Goal: Complete application form: Complete application form

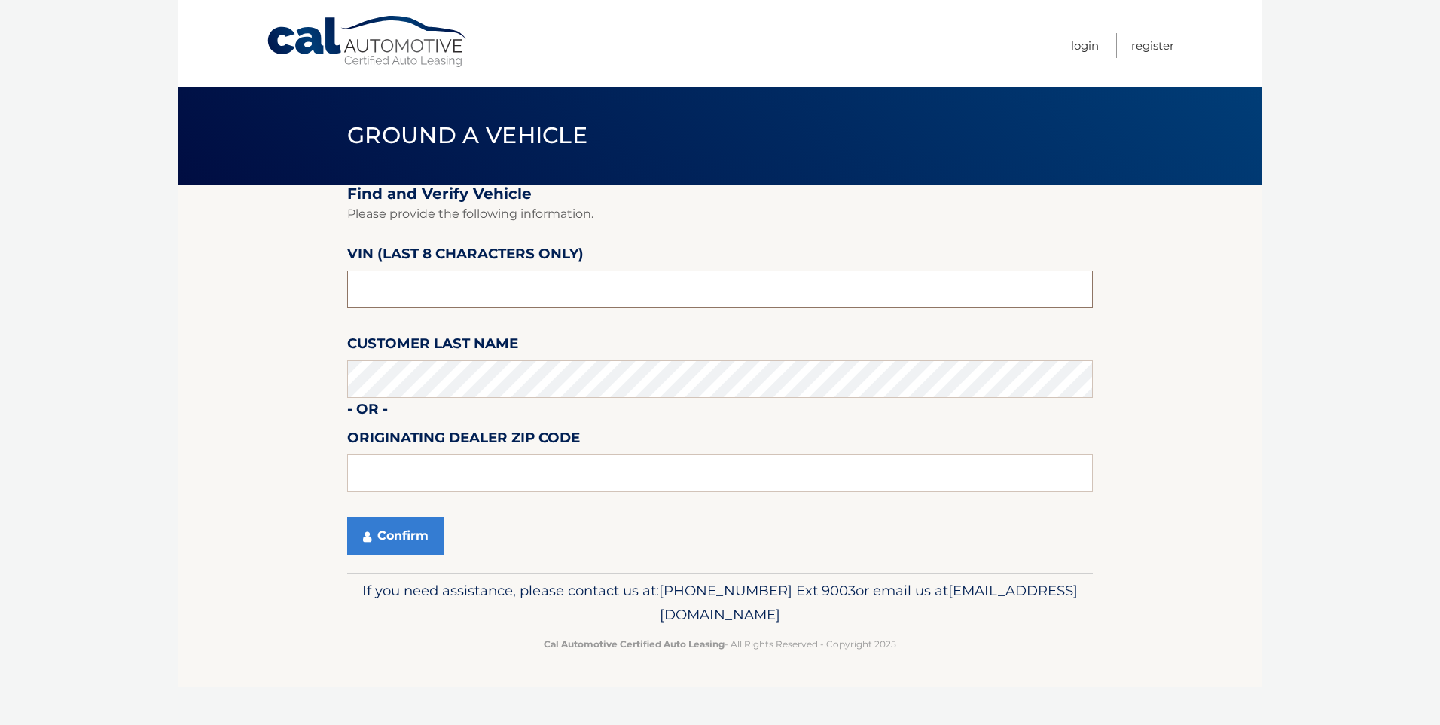
click at [481, 306] on input "text" at bounding box center [720, 289] width 746 height 38
drag, startPoint x: 367, startPoint y: 291, endPoint x: 313, endPoint y: 284, distance: 53.9
click at [313, 284] on section "Find and Verify Vehicle Please provide the following information. VIN (last 8 c…" at bounding box center [720, 379] width 1085 height 388
type input "NL150211"
click at [393, 530] on button "Confirm" at bounding box center [395, 536] width 96 height 38
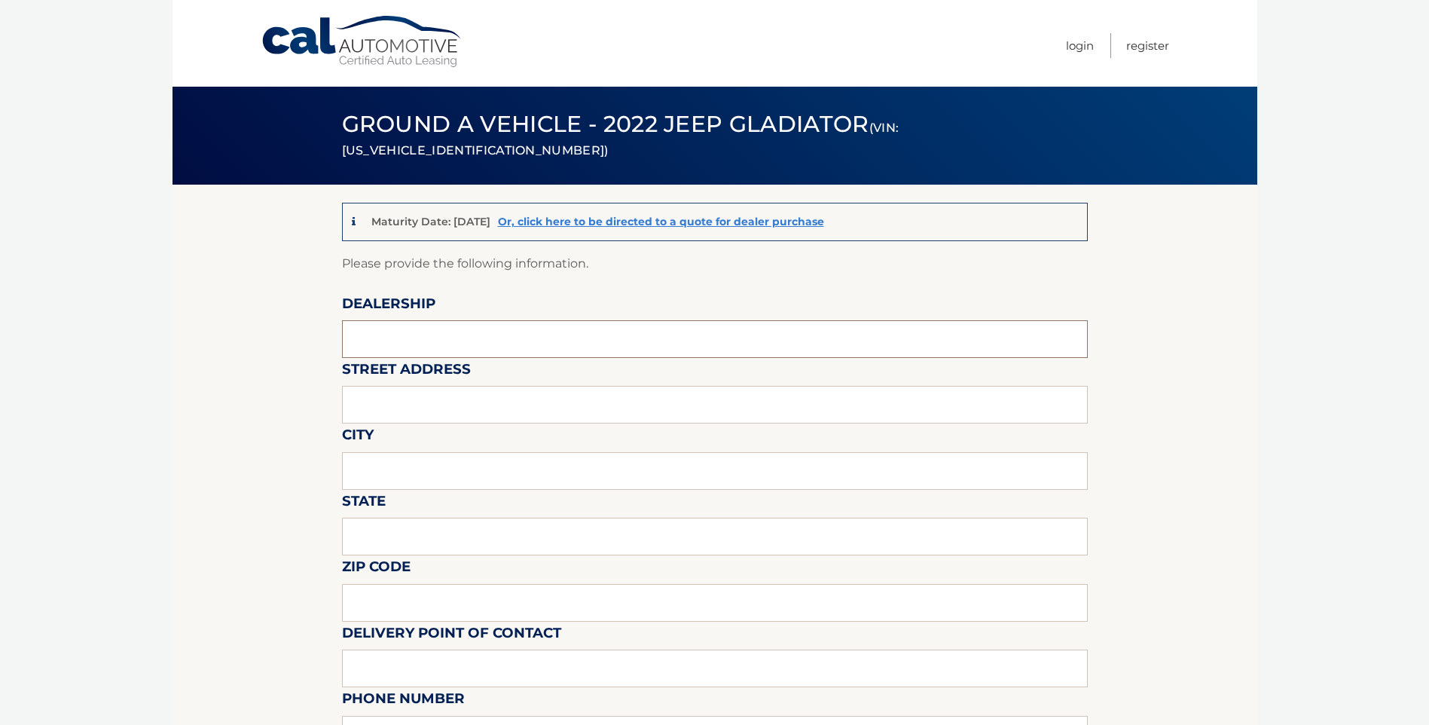
click at [449, 334] on input "text" at bounding box center [715, 339] width 746 height 38
type input "ARRIGO SAWGRASS"
type input "59010 MADISON AVE"
type input "TAMARAC"
type input "FL"
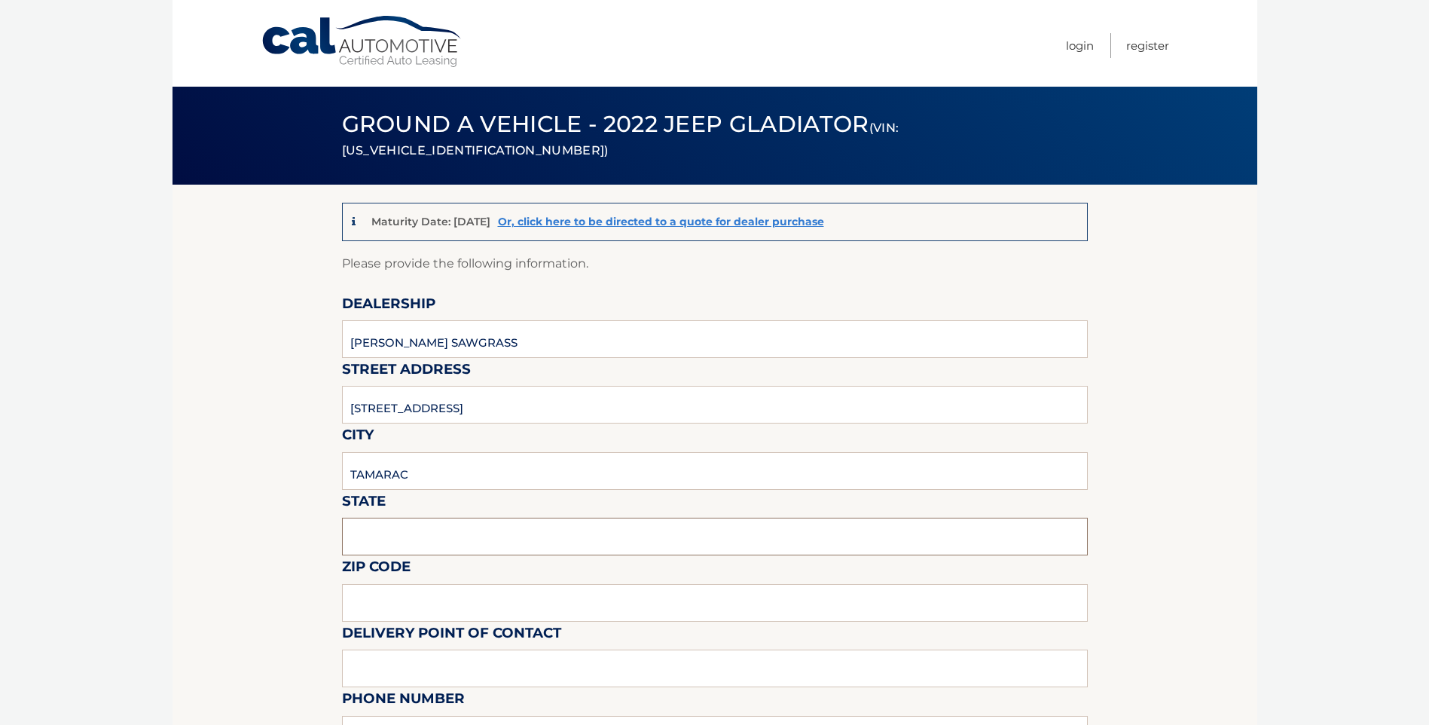
type input "33321"
type input "Mark Ricciardi"
type input "9543792218"
type input "mricciardi@arrigoautogroup.com"
type input "Mark Ricciardi"
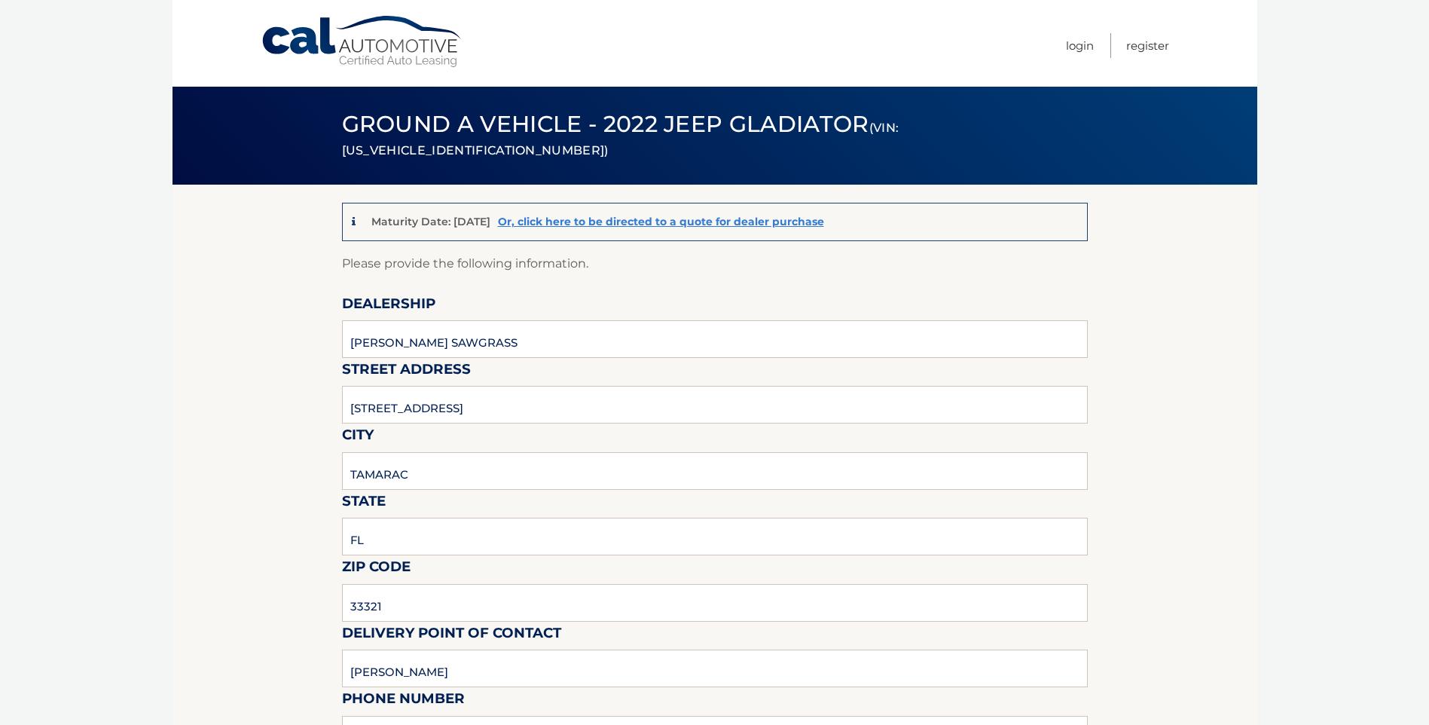
type input "9543792218"
type input "mricciardi@arrigoautogroup.com"
click at [93, 390] on body "Cal Automotive Menu Login Register (VIN: 1C6HJTFG0NL150211)" at bounding box center [714, 362] width 1429 height 725
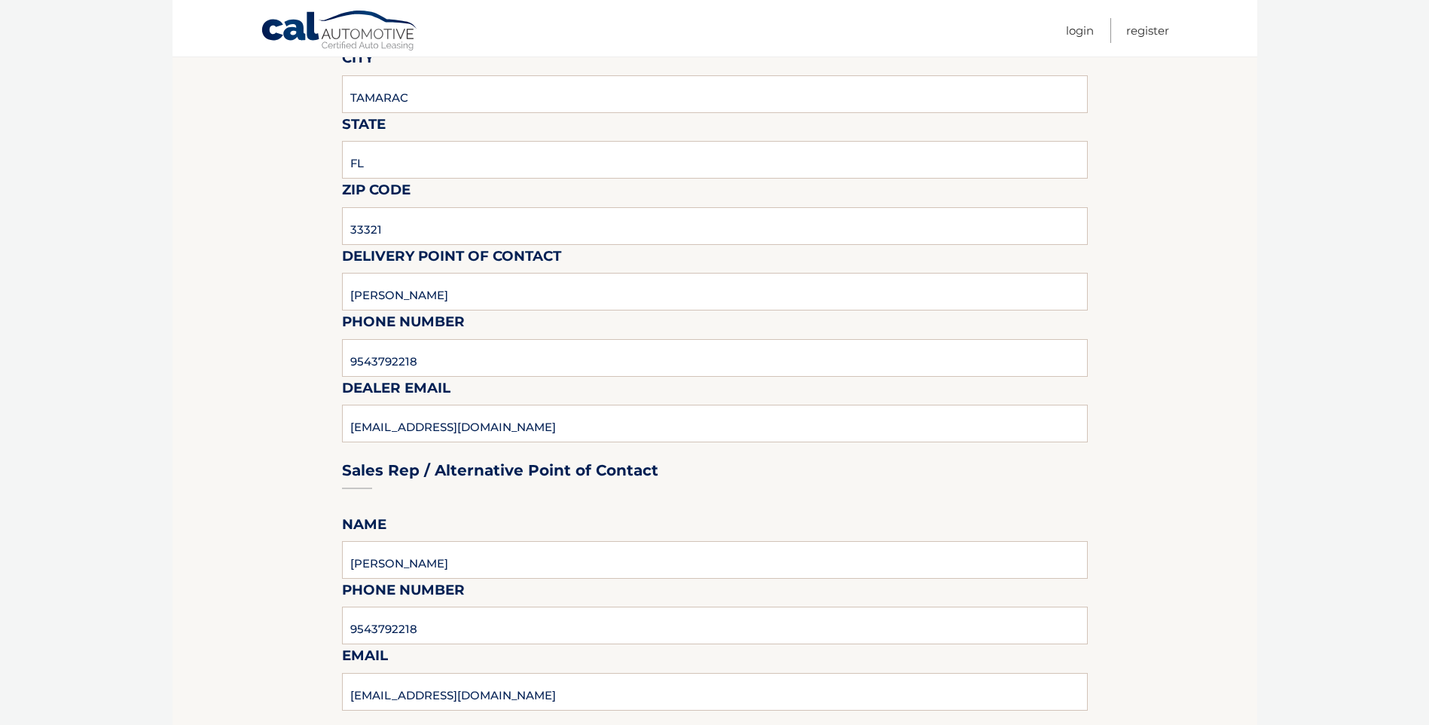
scroll to position [678, 0]
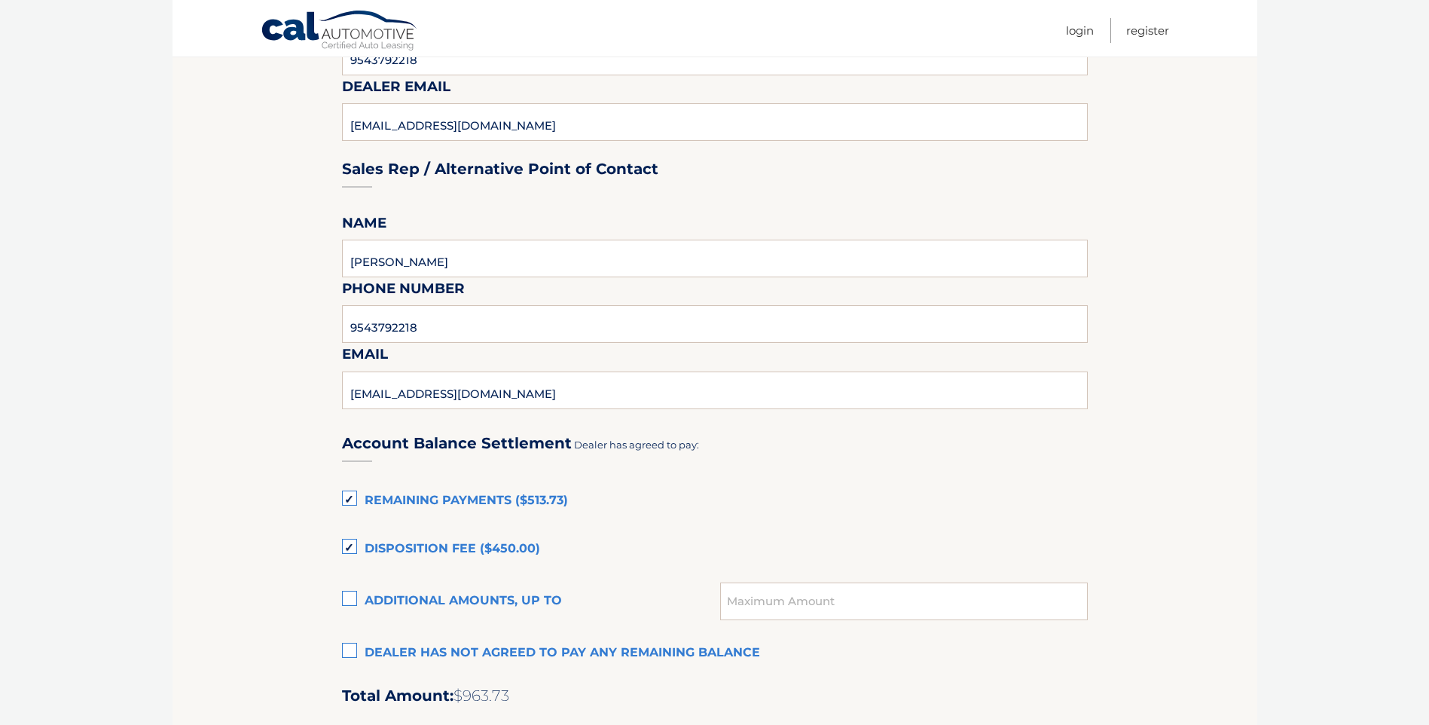
click at [350, 496] on label "Remaining Payments ($513.73)" at bounding box center [715, 501] width 746 height 30
click at [0, 0] on input "Remaining Payments ($513.73)" at bounding box center [0, 0] width 0 height 0
click at [356, 549] on label "Disposition Fee ($450.00)" at bounding box center [715, 549] width 746 height 30
click at [0, 0] on input "Disposition Fee ($450.00)" at bounding box center [0, 0] width 0 height 0
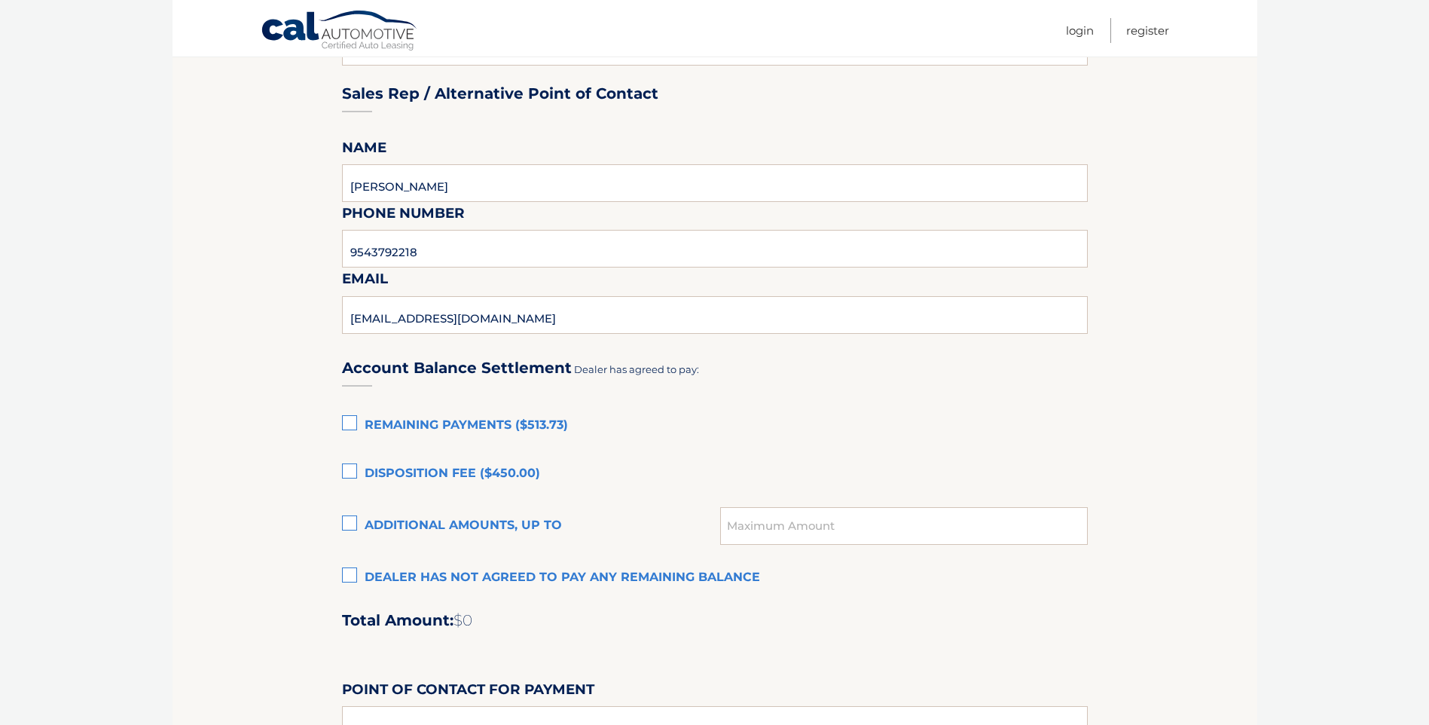
click at [346, 578] on label "Dealer has not agreed to pay any remaining balance" at bounding box center [715, 578] width 746 height 30
click at [0, 0] on input "Dealer has not agreed to pay any remaining balance" at bounding box center [0, 0] width 0 height 0
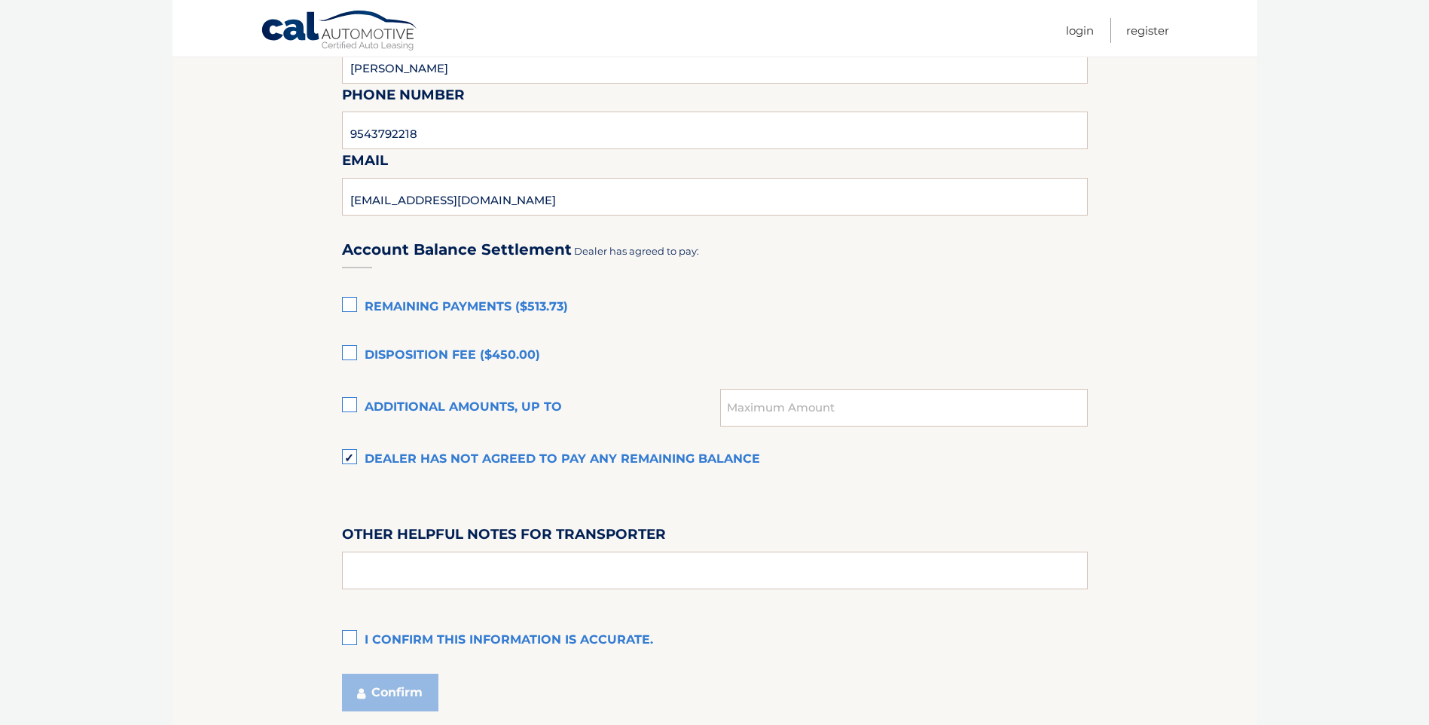
scroll to position [990, 0]
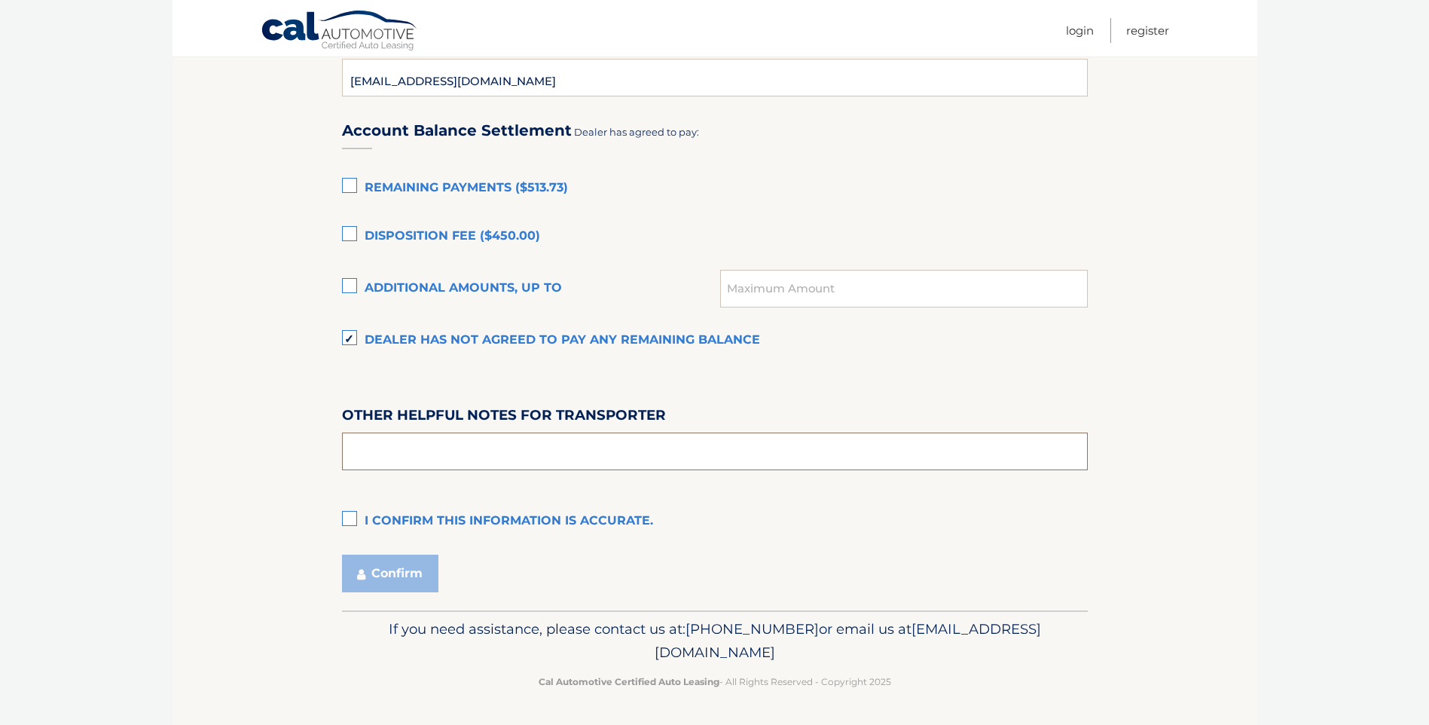
click at [402, 442] on input "text" at bounding box center [715, 451] width 746 height 38
click at [413, 466] on input "text" at bounding box center [715, 451] width 746 height 38
click at [412, 456] on input "text" at bounding box center [715, 451] width 746 height 38
click at [349, 514] on label "I confirm this information is accurate." at bounding box center [715, 521] width 746 height 30
click at [0, 0] on input "I confirm this information is accurate." at bounding box center [0, 0] width 0 height 0
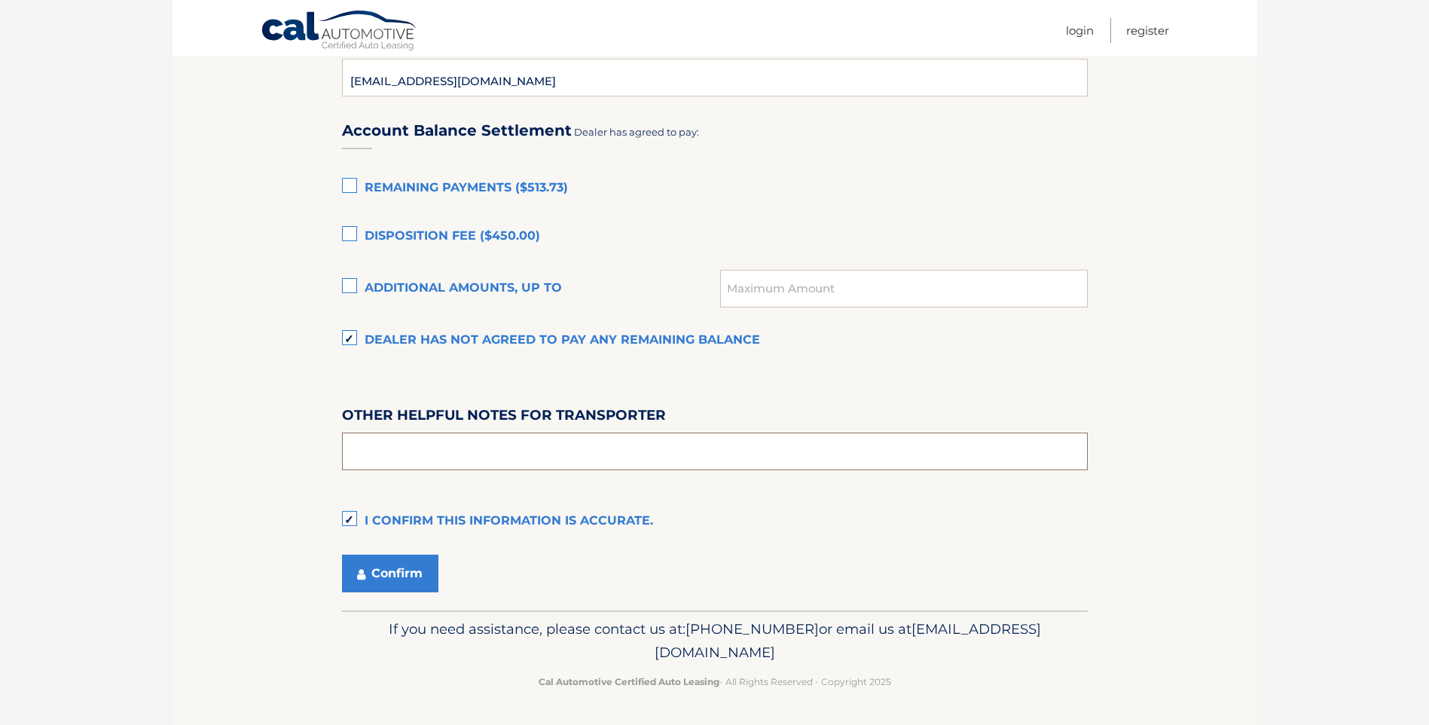
click at [407, 441] on input "text" at bounding box center [715, 451] width 746 height 38
click at [398, 569] on button "Confirm" at bounding box center [390, 573] width 96 height 38
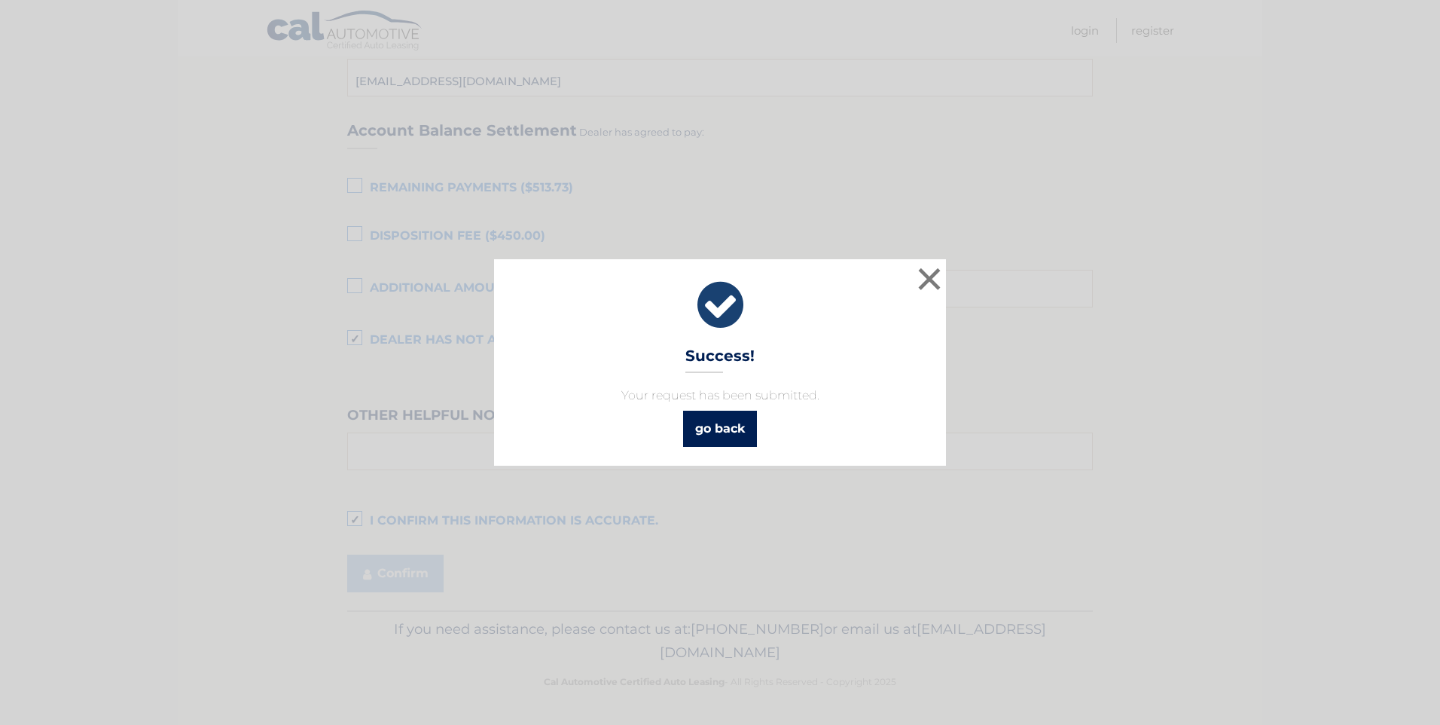
click at [722, 436] on link "go back" at bounding box center [720, 428] width 74 height 36
